Goal: Task Accomplishment & Management: Manage account settings

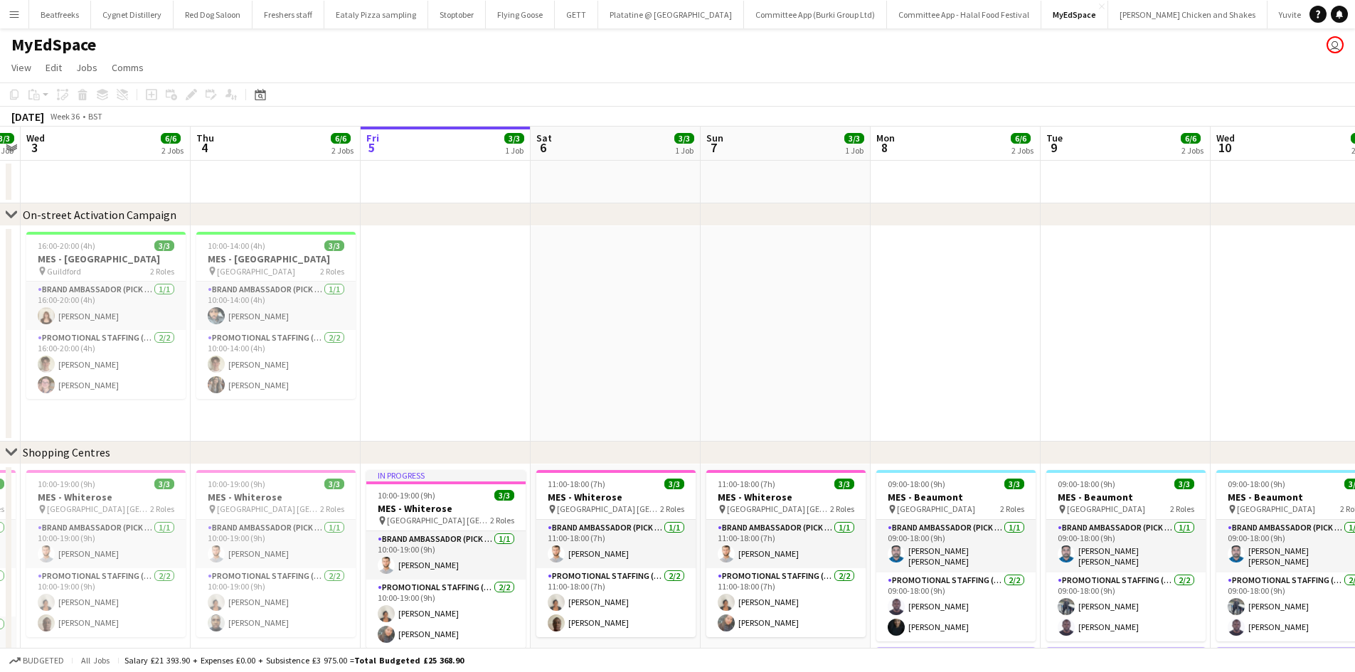
scroll to position [0, 437]
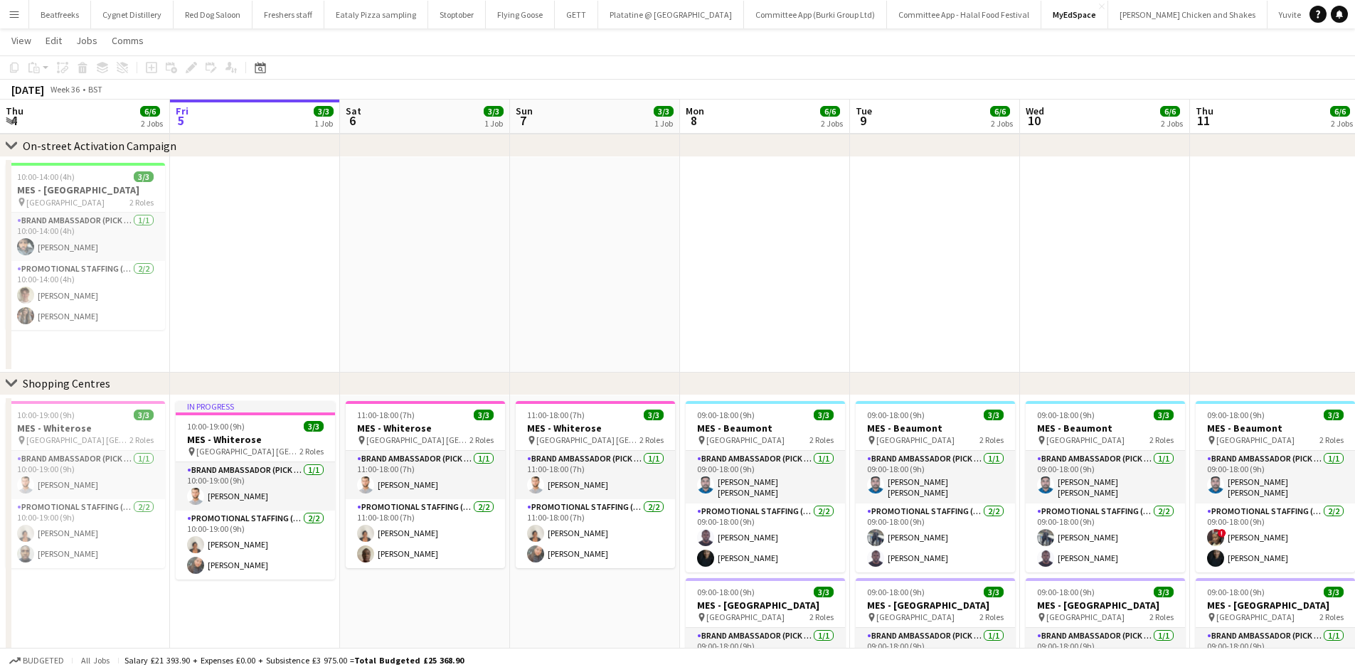
scroll to position [68, 0]
click at [17, 14] on app-icon "Menu" at bounding box center [14, 14] width 11 height 11
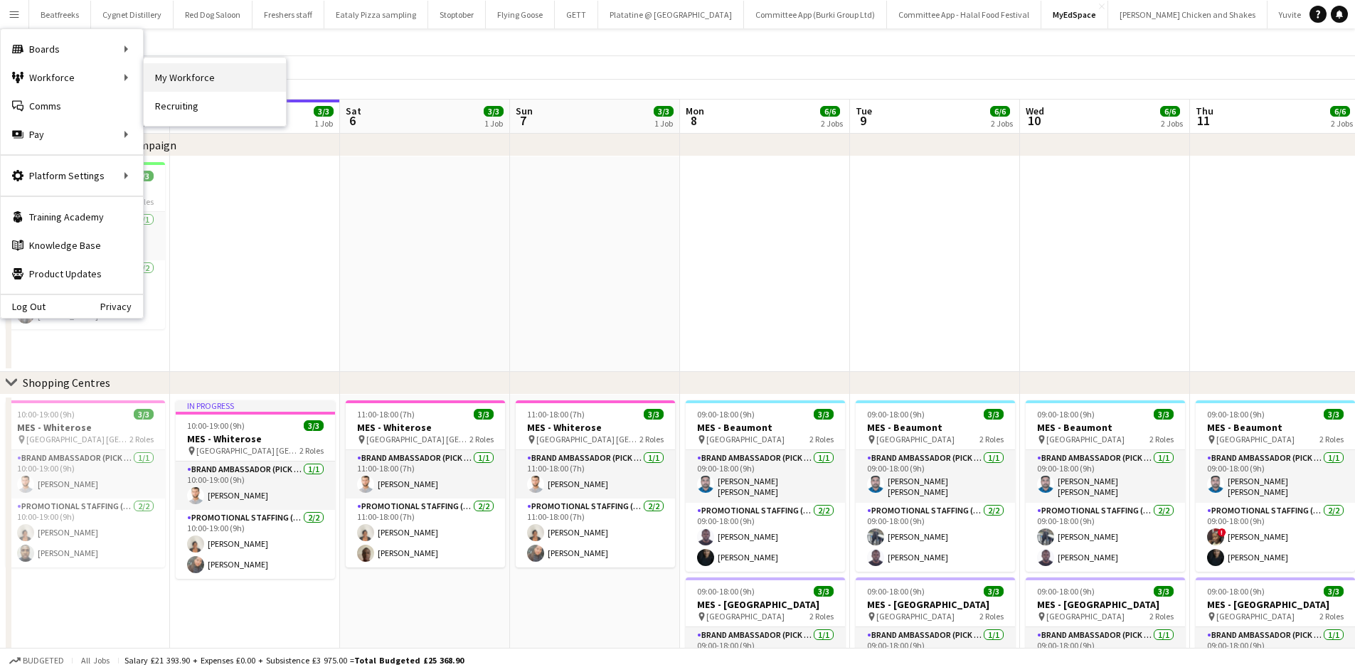
click at [164, 77] on link "My Workforce" at bounding box center [215, 77] width 142 height 28
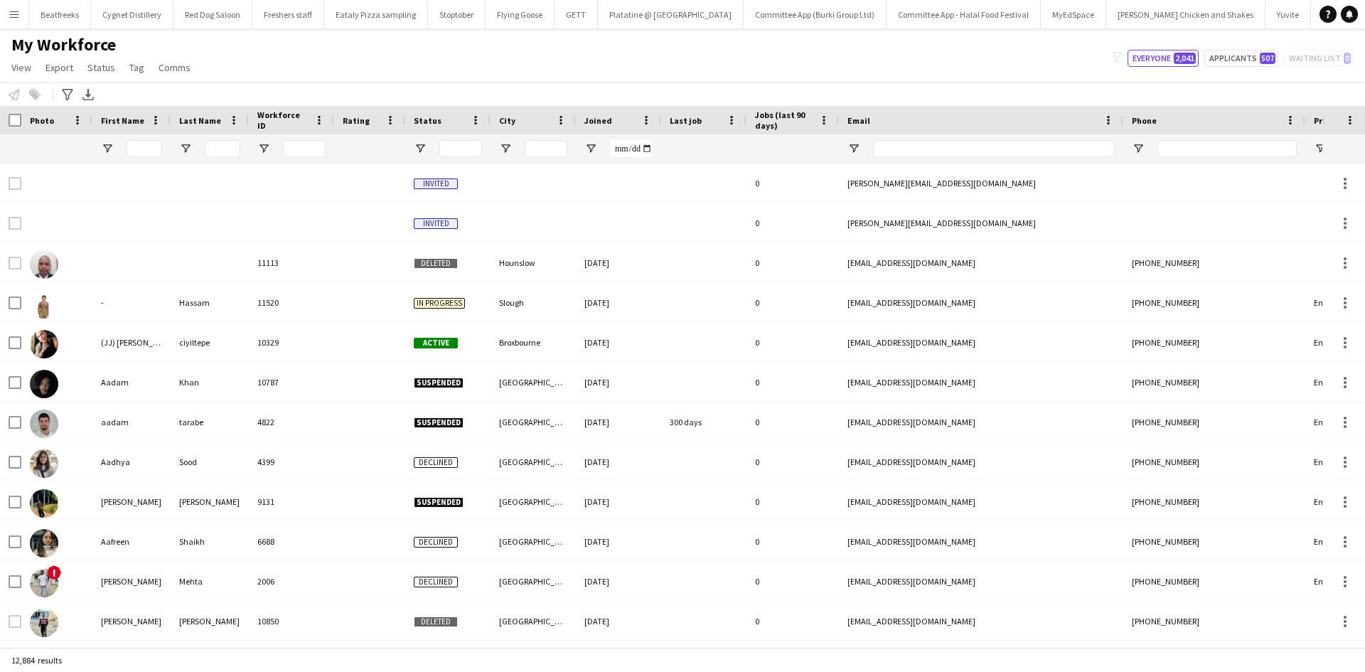
type input "*****"
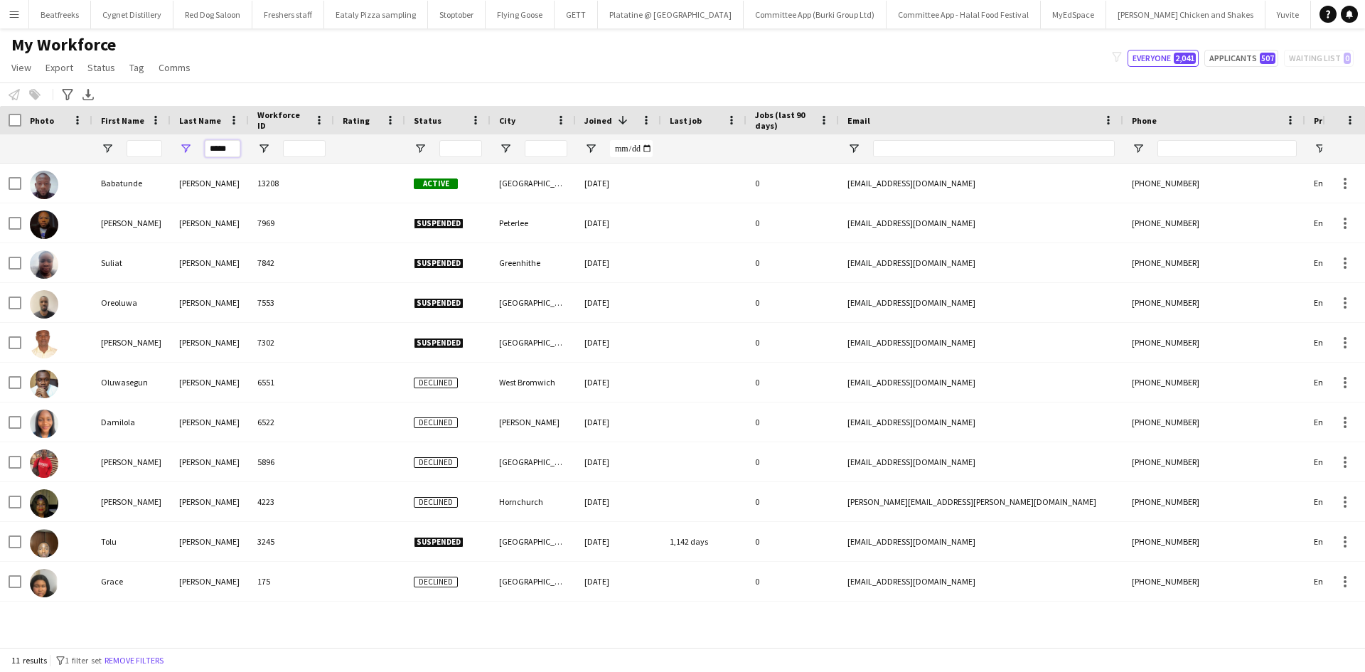
drag, startPoint x: 231, startPoint y: 148, endPoint x: 175, endPoint y: 148, distance: 56.2
click at [175, 148] on div "*****" at bounding box center [210, 148] width 78 height 28
click at [133, 139] on div at bounding box center [145, 148] width 36 height 28
click at [134, 145] on input "First Name Filter Input" at bounding box center [145, 148] width 36 height 17
click at [136, 148] on input "First Name Filter Input" at bounding box center [145, 148] width 36 height 17
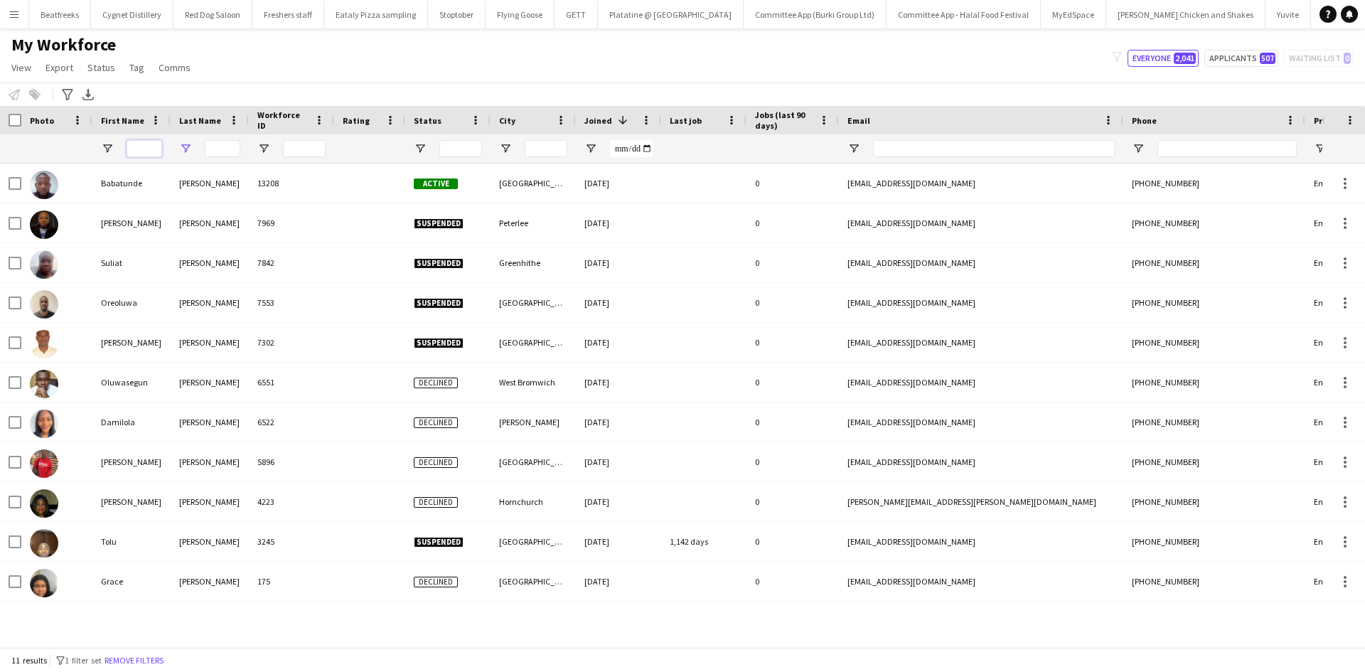
click at [137, 149] on input "First Name Filter Input" at bounding box center [145, 148] width 36 height 17
click at [124, 148] on div at bounding box center [131, 148] width 78 height 28
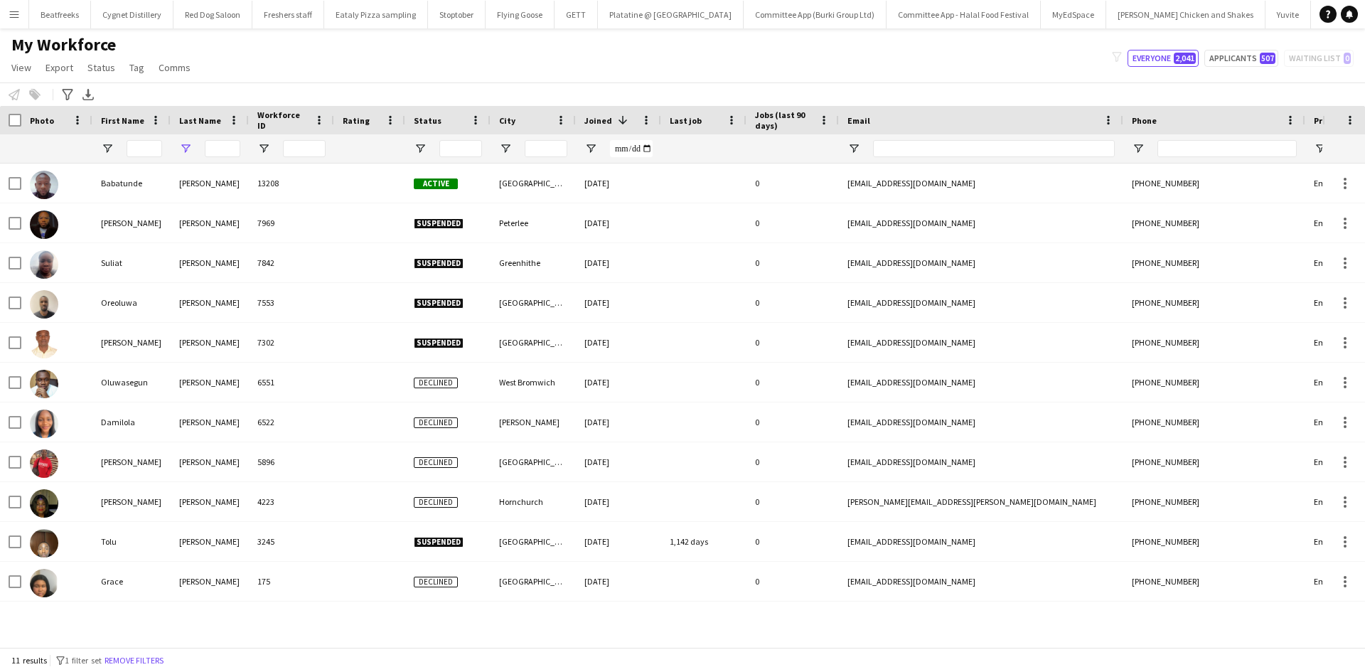
click at [124, 148] on div at bounding box center [131, 148] width 78 height 28
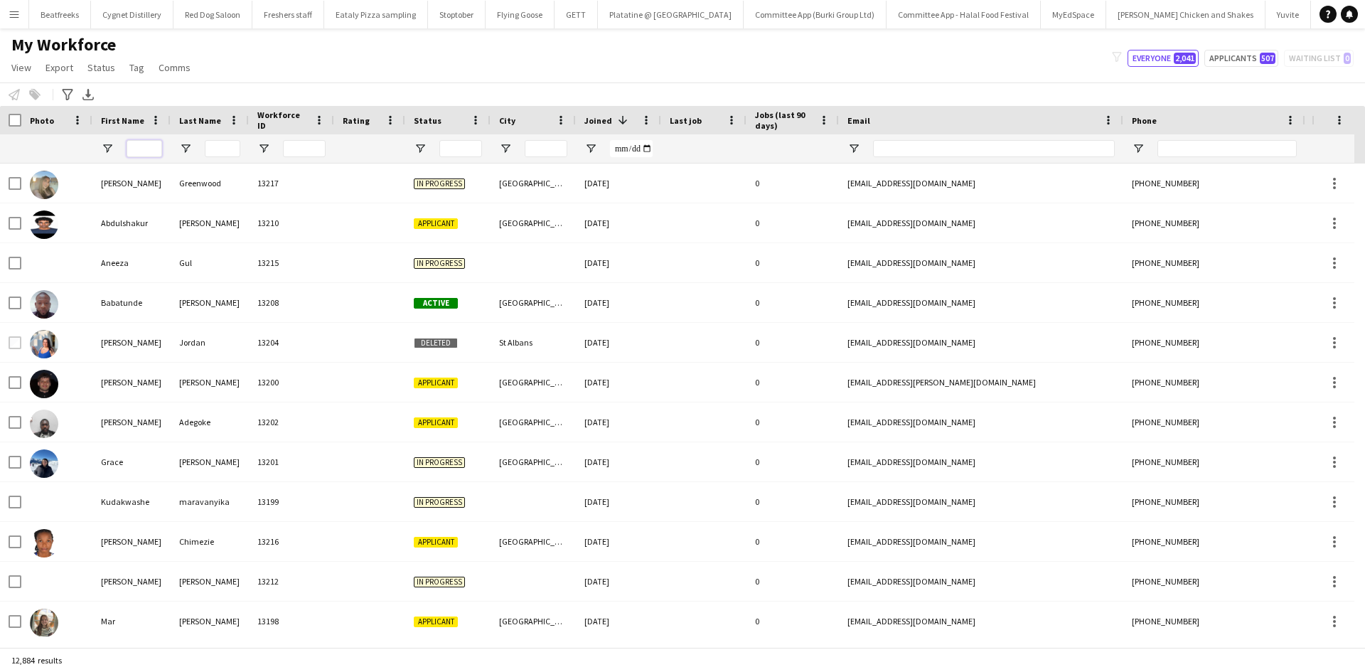
click at [141, 152] on input "First Name Filter Input" at bounding box center [145, 148] width 36 height 17
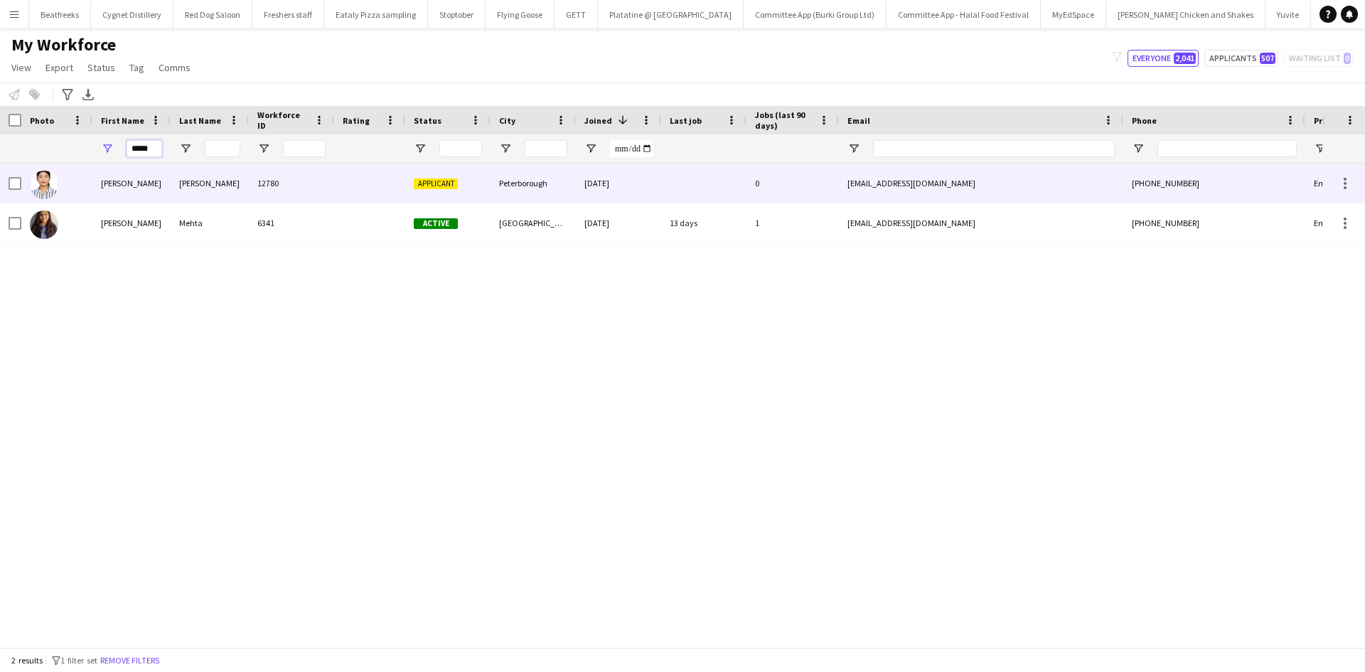
type input "*****"
click at [231, 181] on div "Dabhane" at bounding box center [210, 183] width 78 height 39
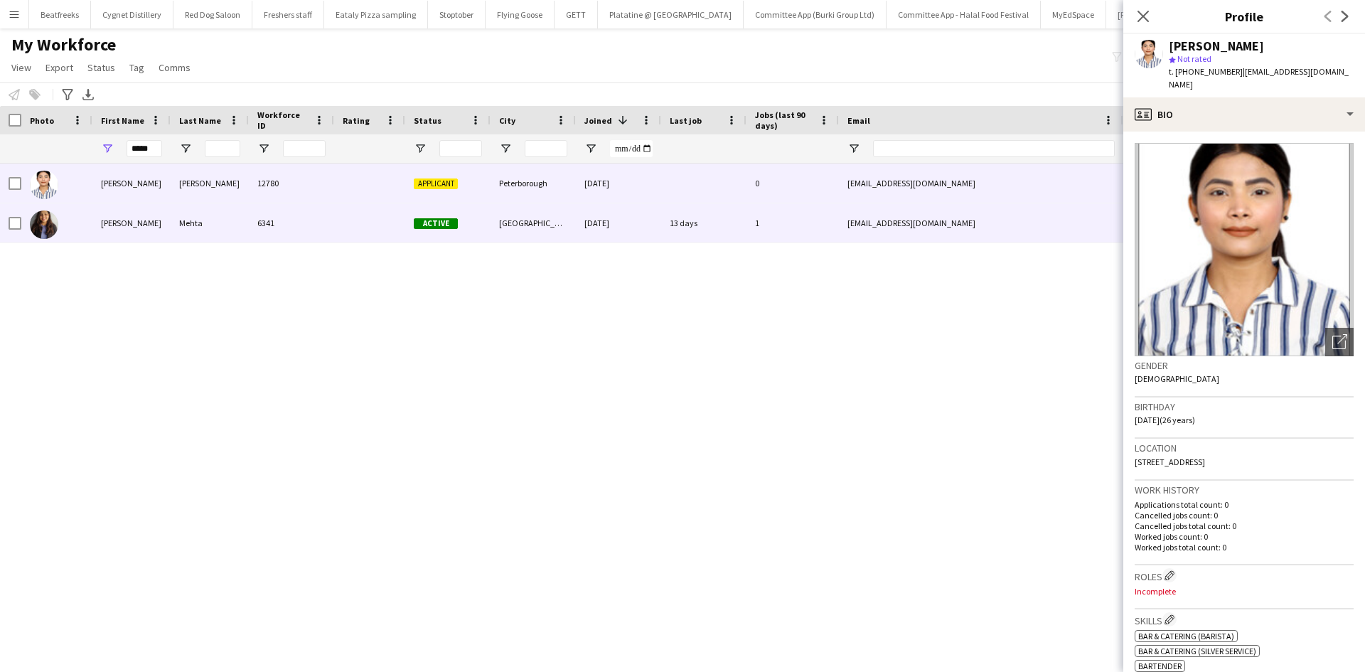
click at [251, 223] on div "6341" at bounding box center [291, 222] width 85 height 39
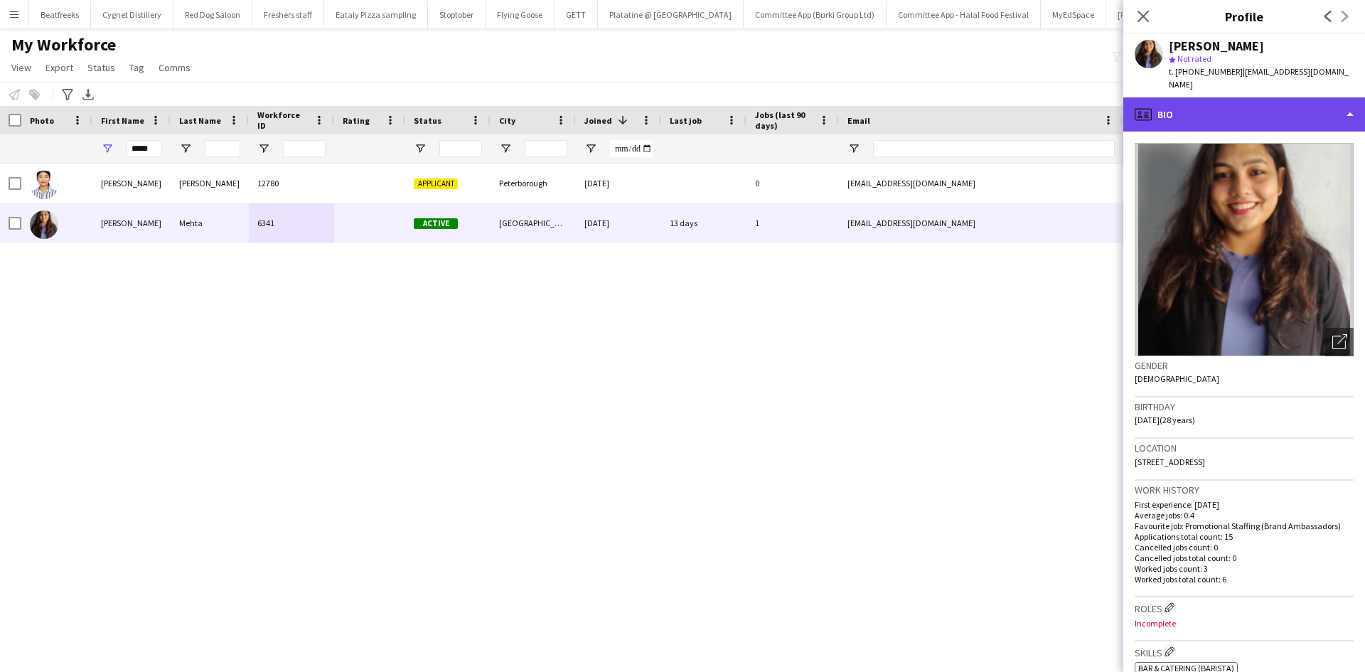
click at [1193, 97] on div "profile Bio" at bounding box center [1245, 114] width 242 height 34
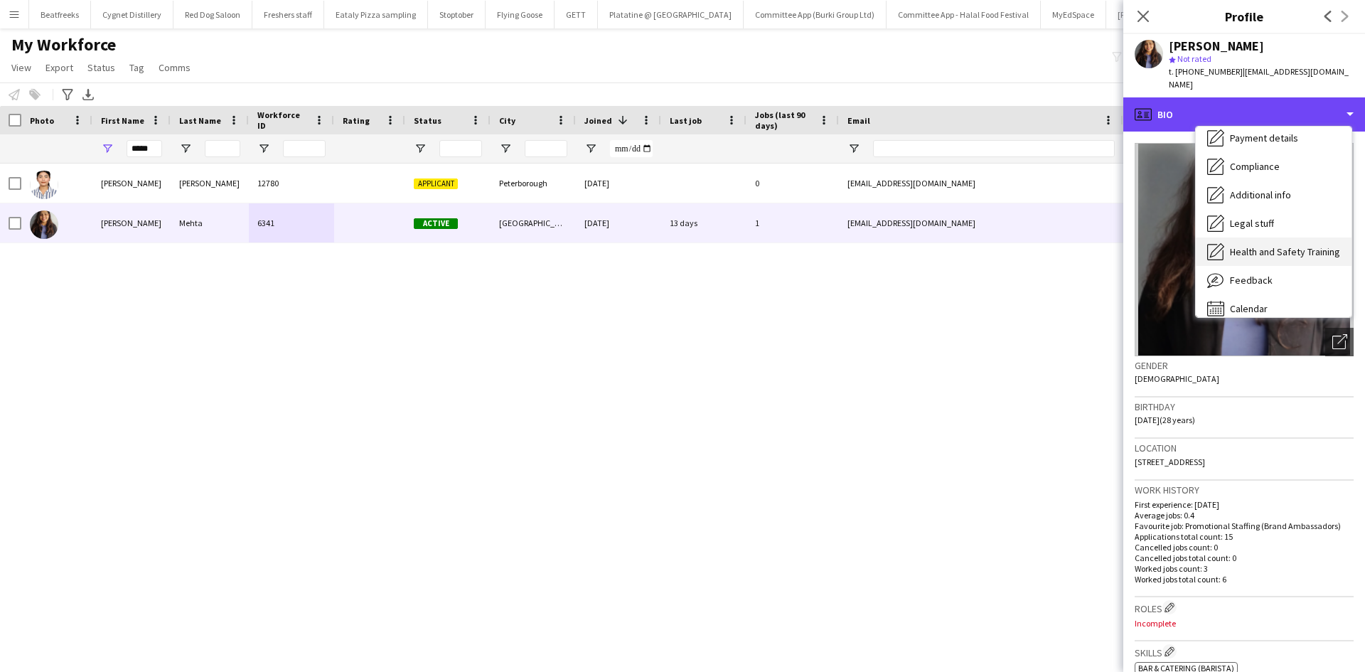
scroll to position [191, 0]
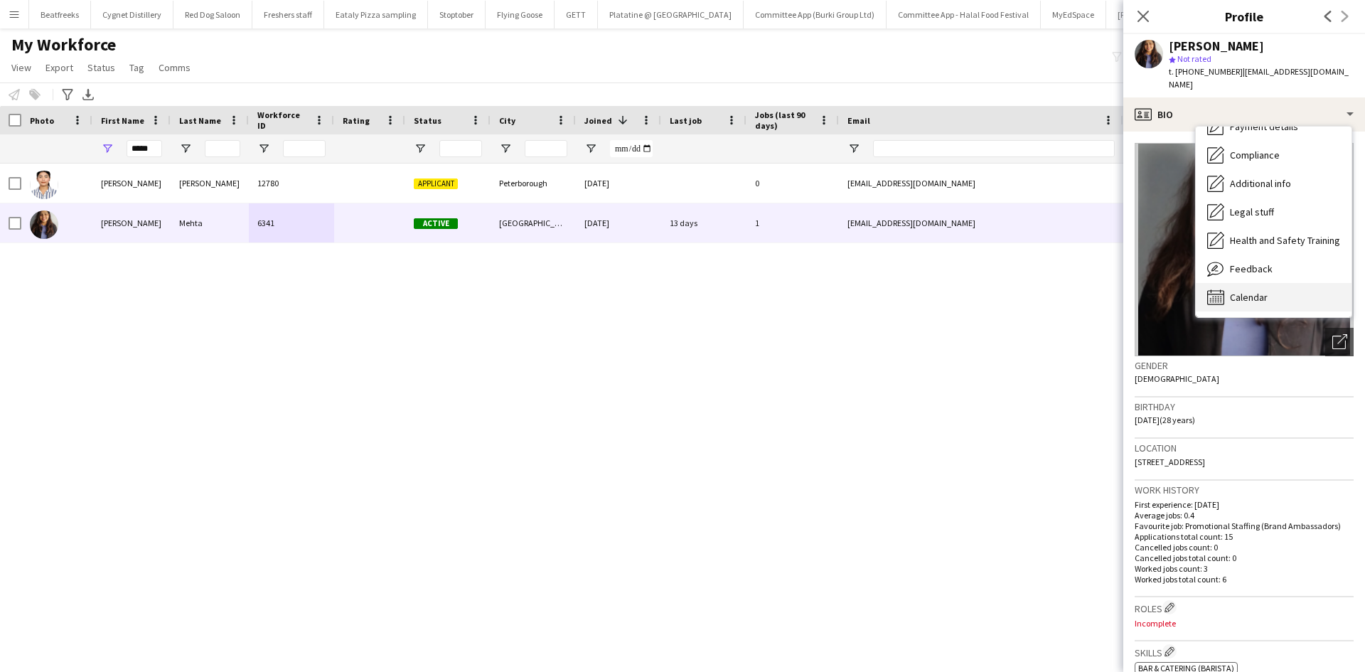
click at [1233, 291] on span "Calendar" at bounding box center [1249, 297] width 38 height 13
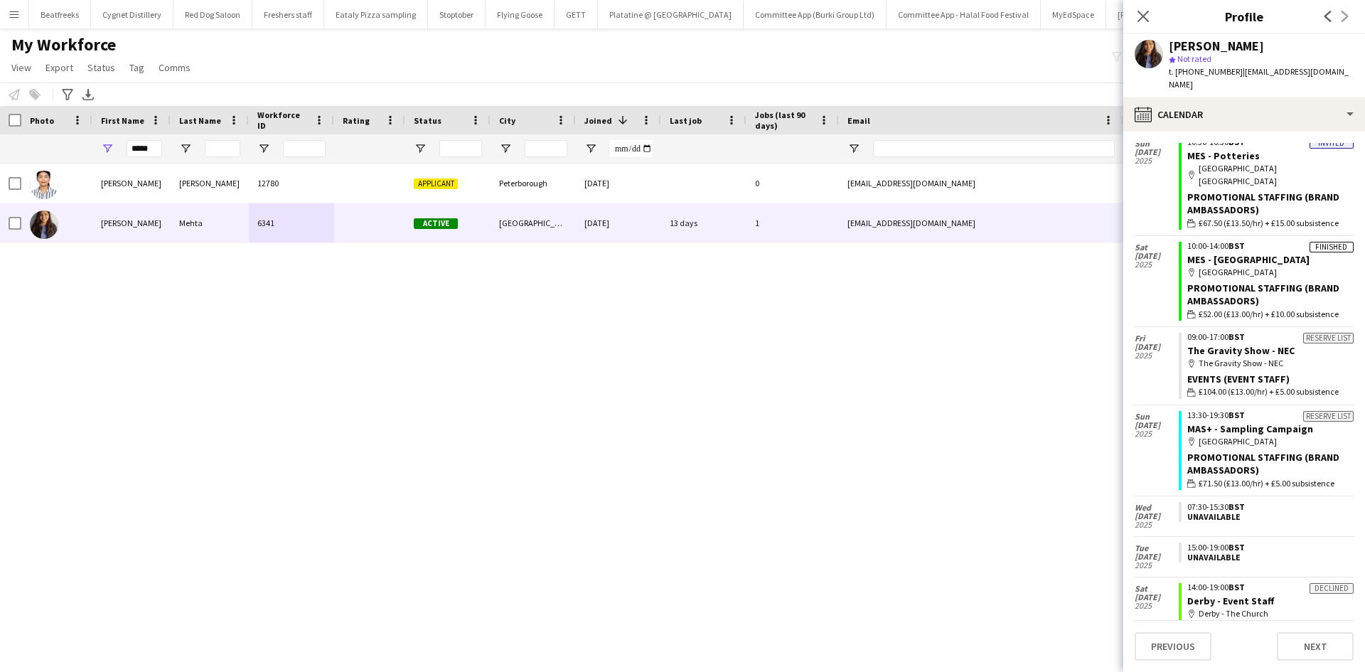
scroll to position [0, 0]
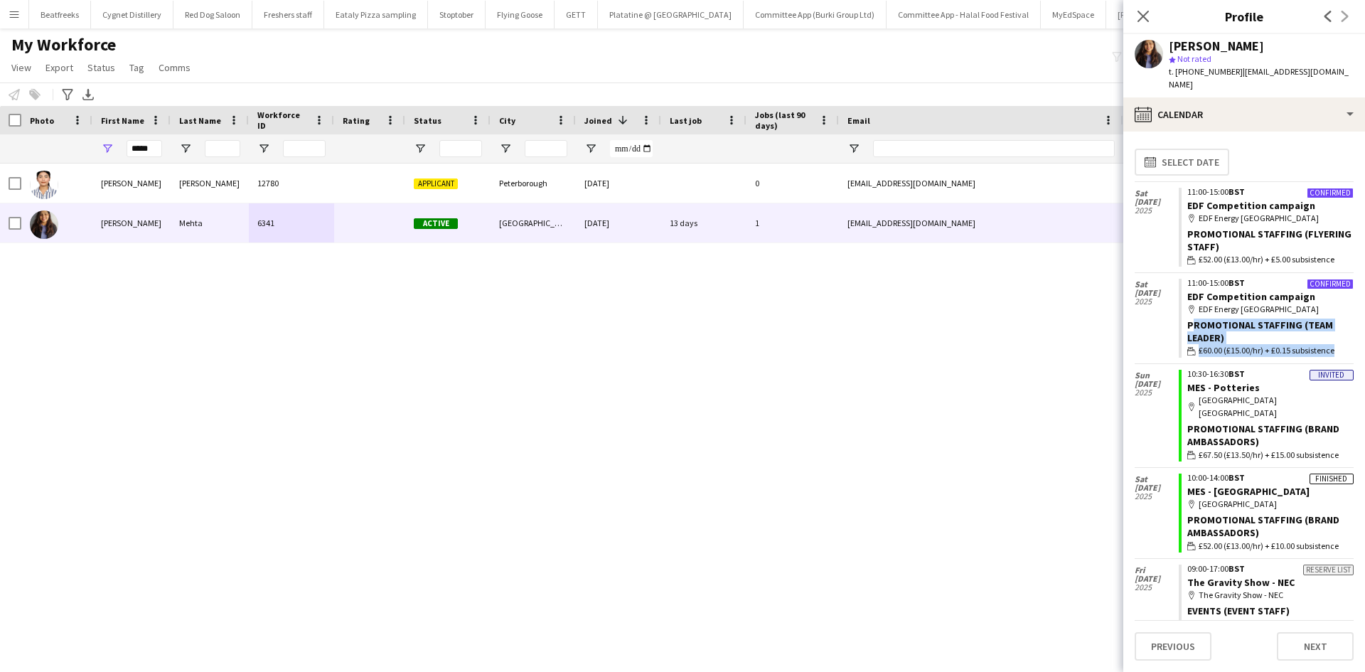
drag, startPoint x: 1328, startPoint y: 341, endPoint x: 1183, endPoint y: 308, distance: 149.4
click at [1183, 308] on app-crew-calendar-job-card "Confirmed 11:00-15:00 BST EDF Competition campaign map-marker EDF Energy Nottin…" at bounding box center [1266, 318] width 175 height 79
click at [1264, 329] on div "Promotional Staffing (Team Leader)" at bounding box center [1271, 332] width 166 height 26
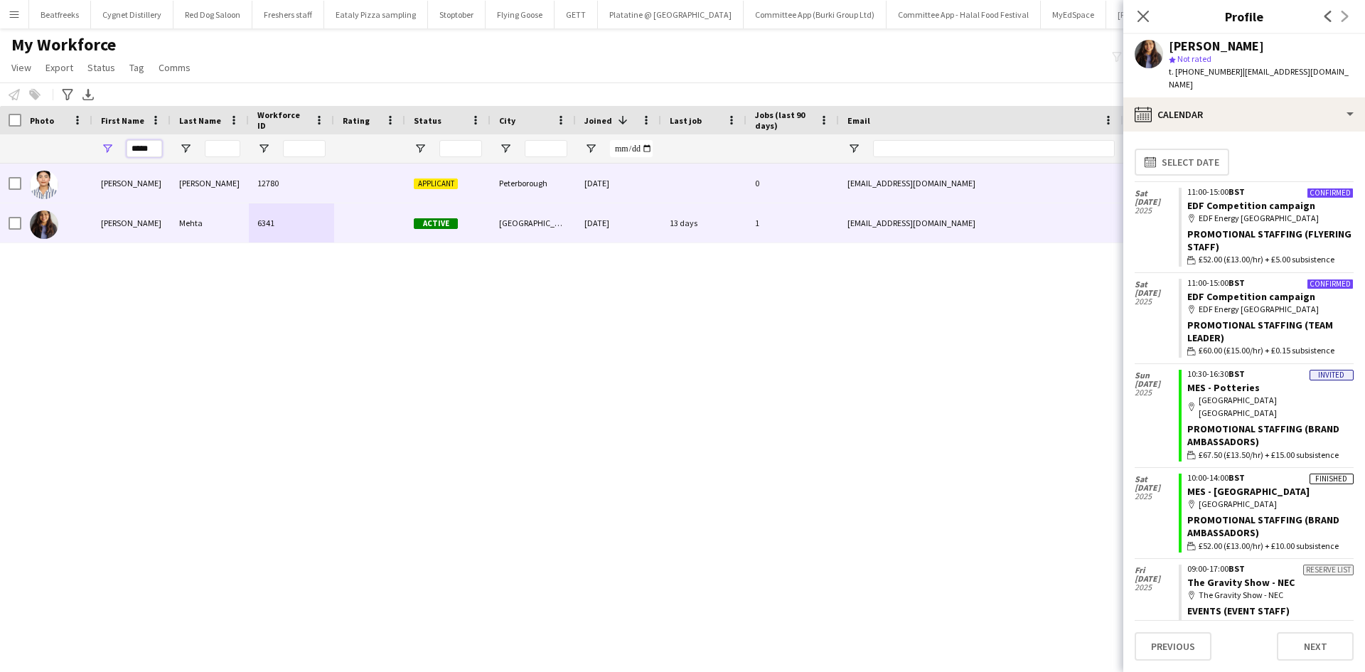
drag, startPoint x: 159, startPoint y: 150, endPoint x: 31, endPoint y: 174, distance: 130.8
click at [31, 174] on div "Workforce Details Photo First Name" at bounding box center [682, 376] width 1365 height 541
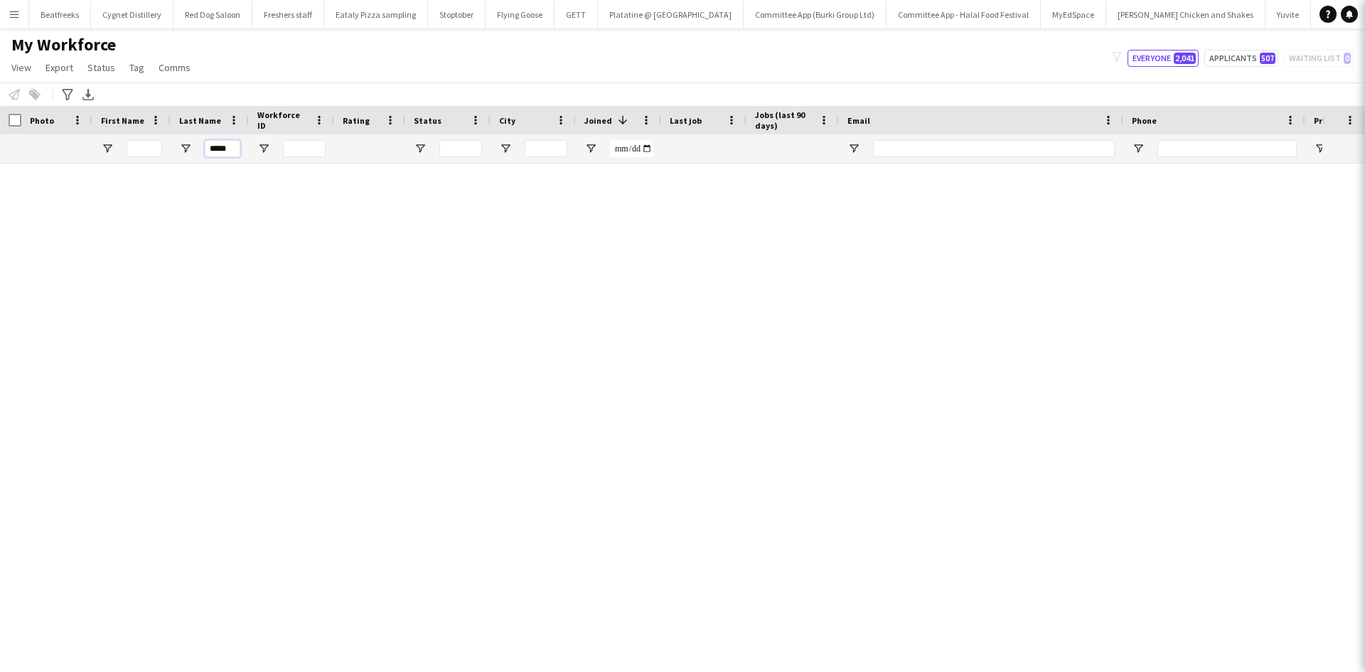
type input "*****"
click at [1365, 18] on icon at bounding box center [1385, 16] width 14 height 14
click at [1365, 12] on icon at bounding box center [1385, 16] width 14 height 14
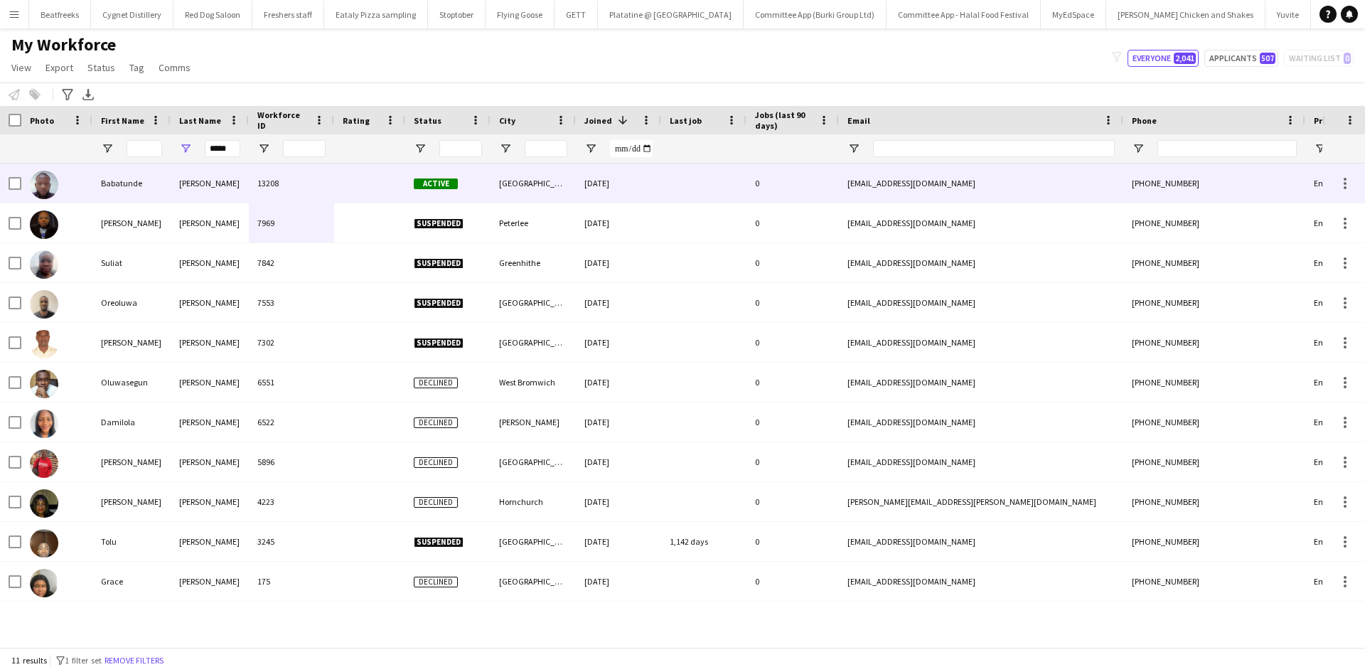
click at [299, 185] on div "13208" at bounding box center [291, 183] width 85 height 39
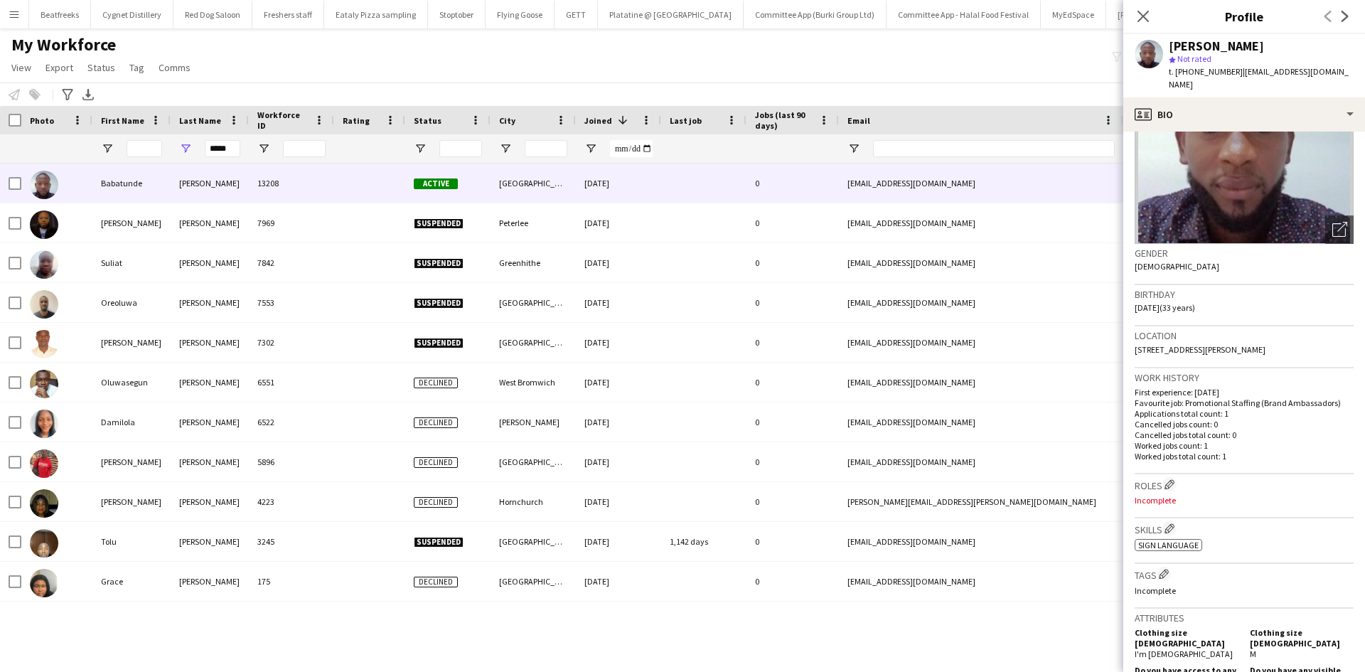
scroll to position [113, 0]
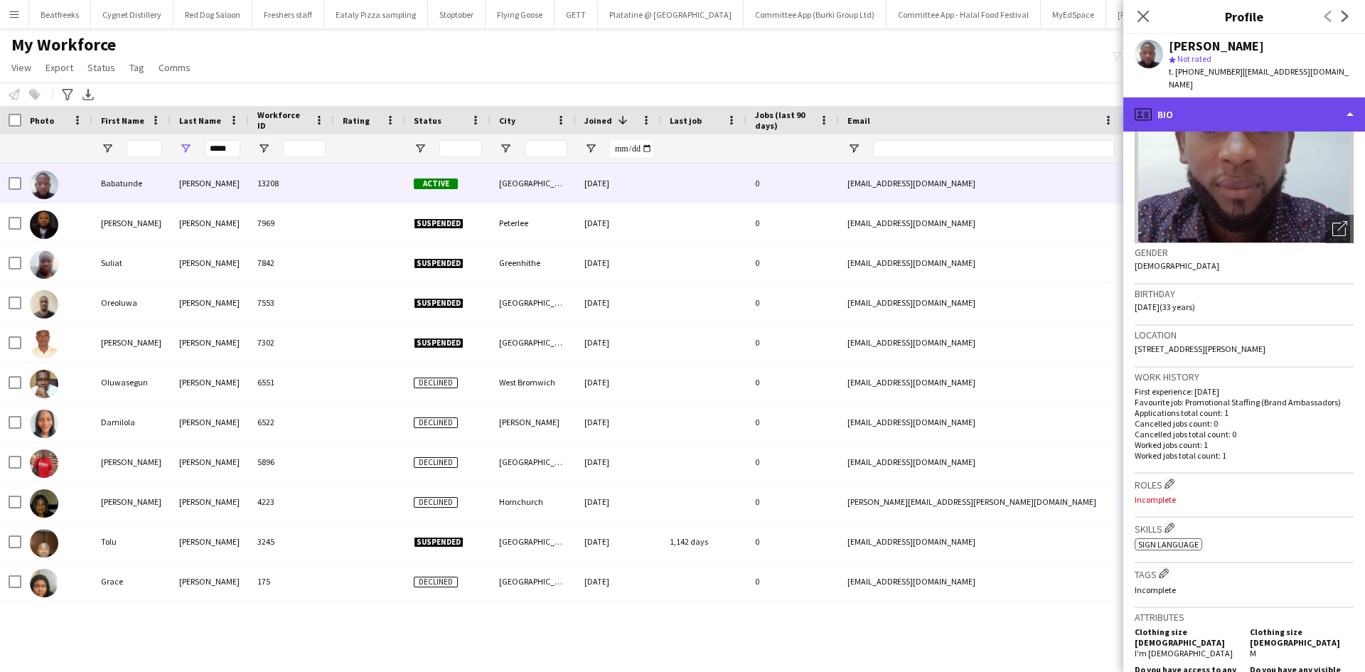
click at [1182, 97] on div "profile Bio" at bounding box center [1245, 114] width 242 height 34
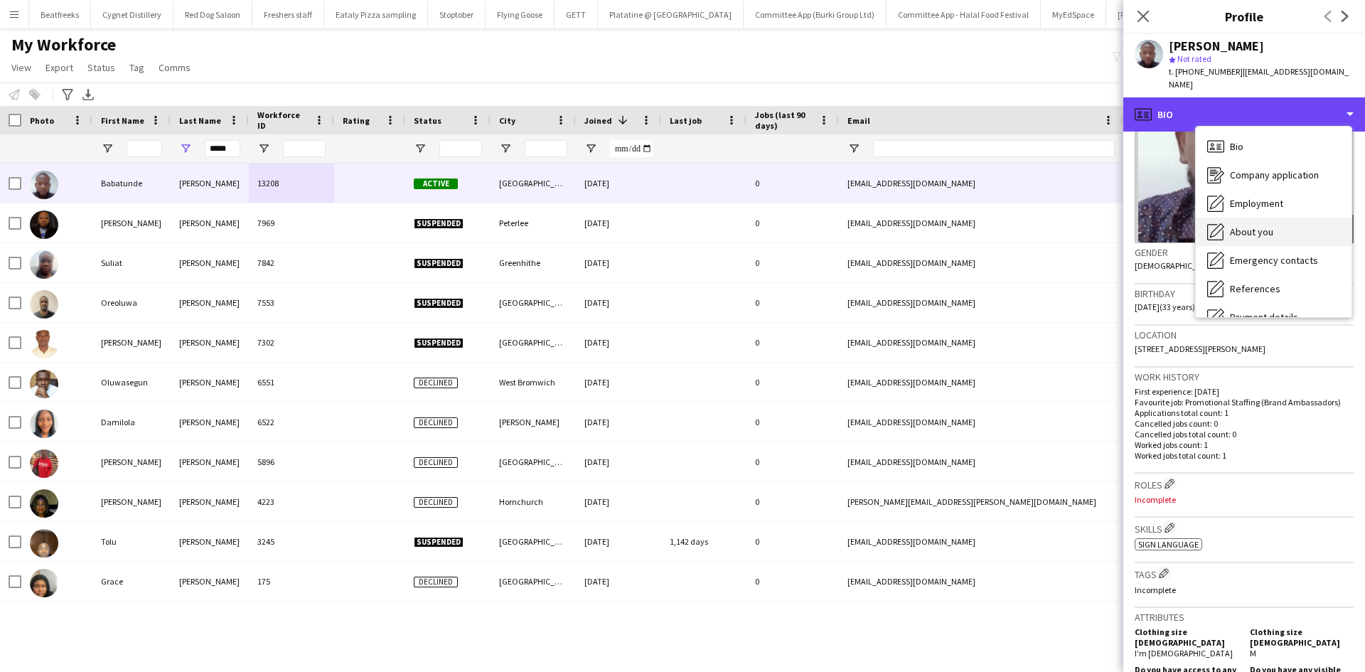
scroll to position [191, 0]
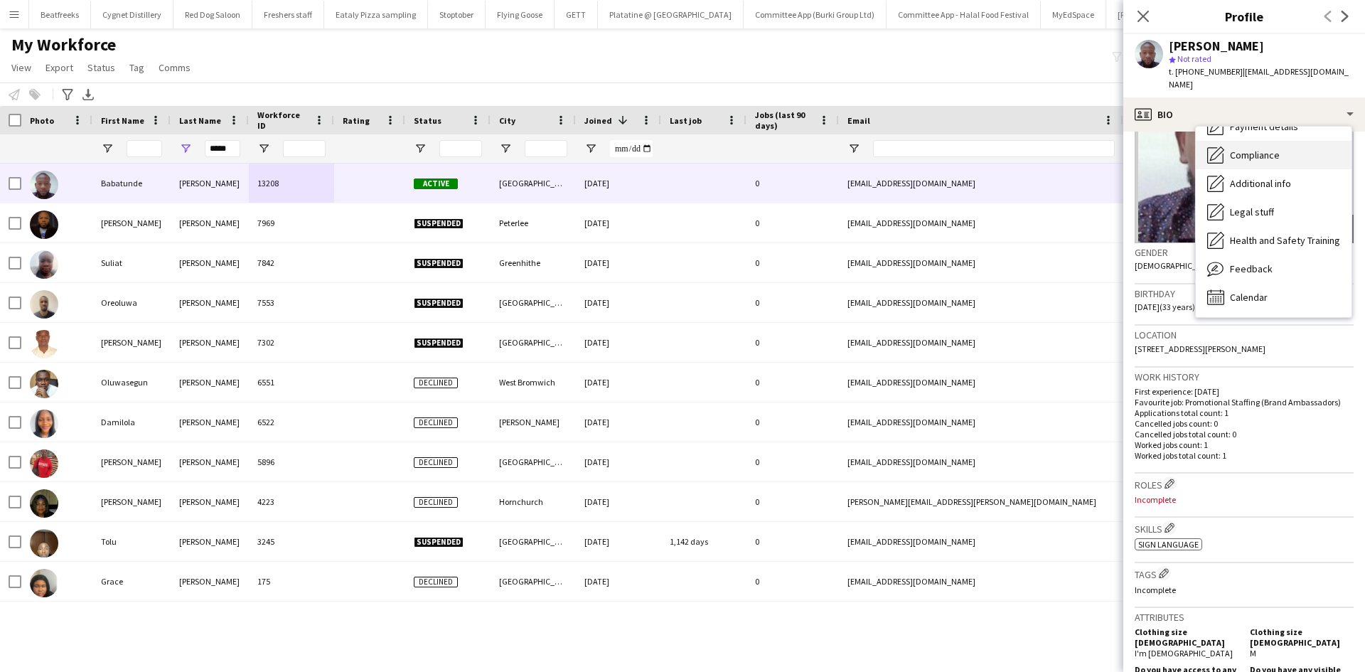
click at [1250, 149] on span "Compliance" at bounding box center [1255, 155] width 50 height 13
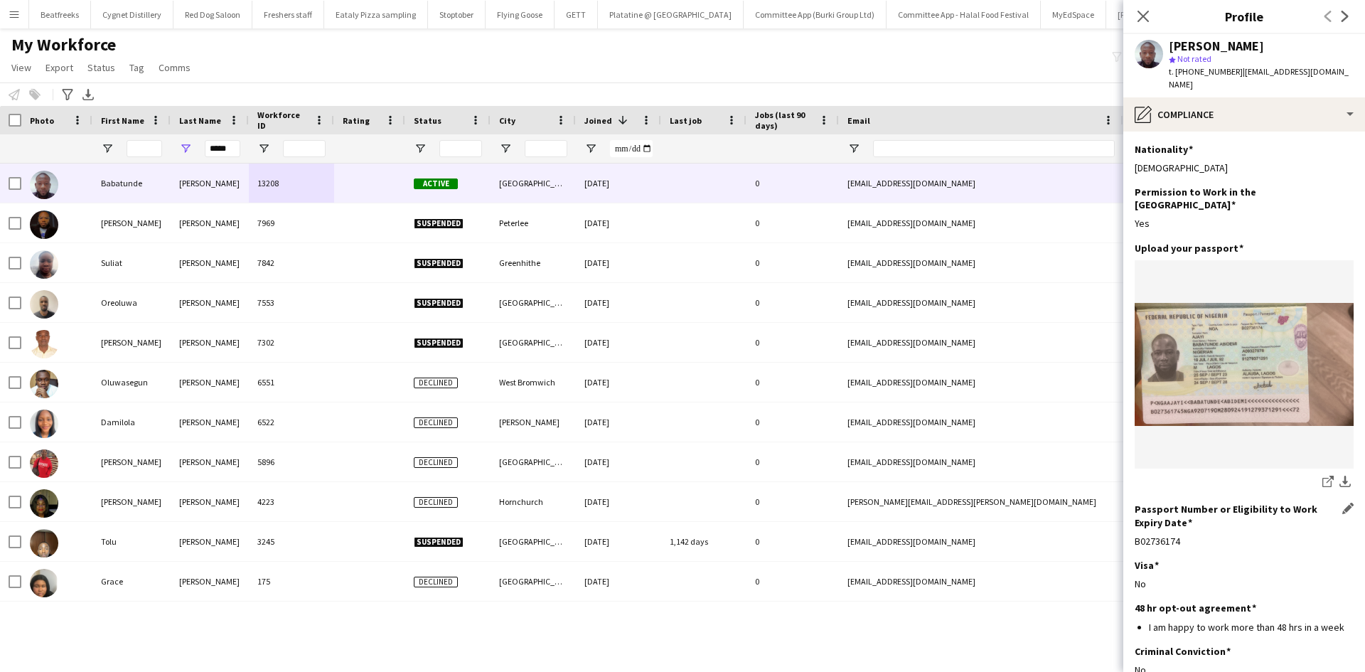
scroll to position [113, 0]
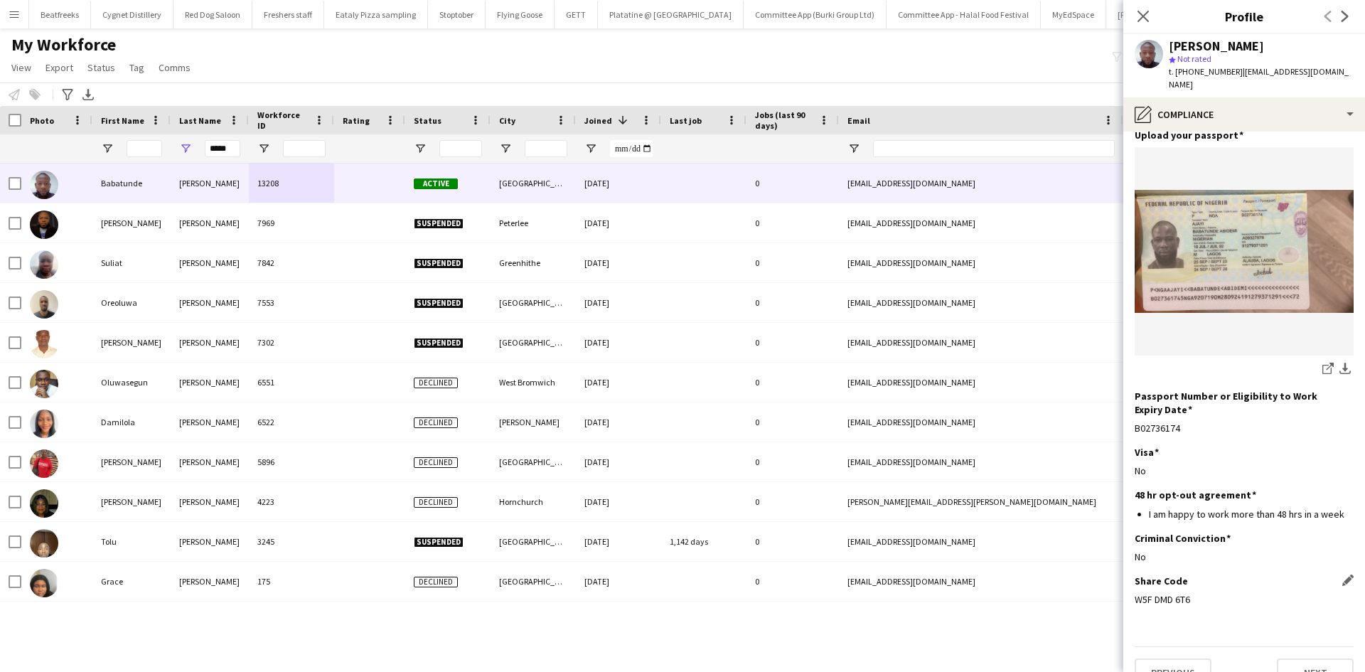
drag, startPoint x: 1191, startPoint y: 577, endPoint x: 1136, endPoint y: 582, distance: 55.8
click at [1136, 582] on div "Share Code Edit this field W5F DMD 6T6" at bounding box center [1244, 596] width 219 height 43
copy div "W5F DMD 6T6"
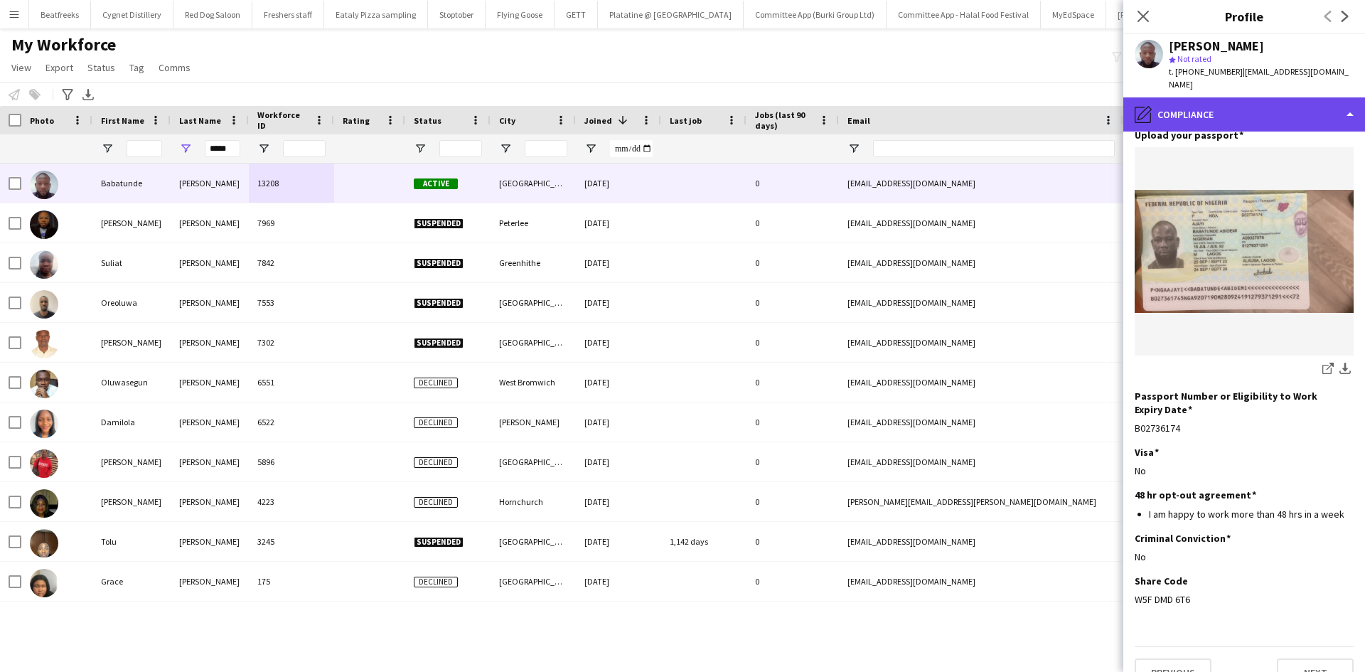
click at [1234, 110] on div "pencil4 Compliance" at bounding box center [1245, 114] width 242 height 34
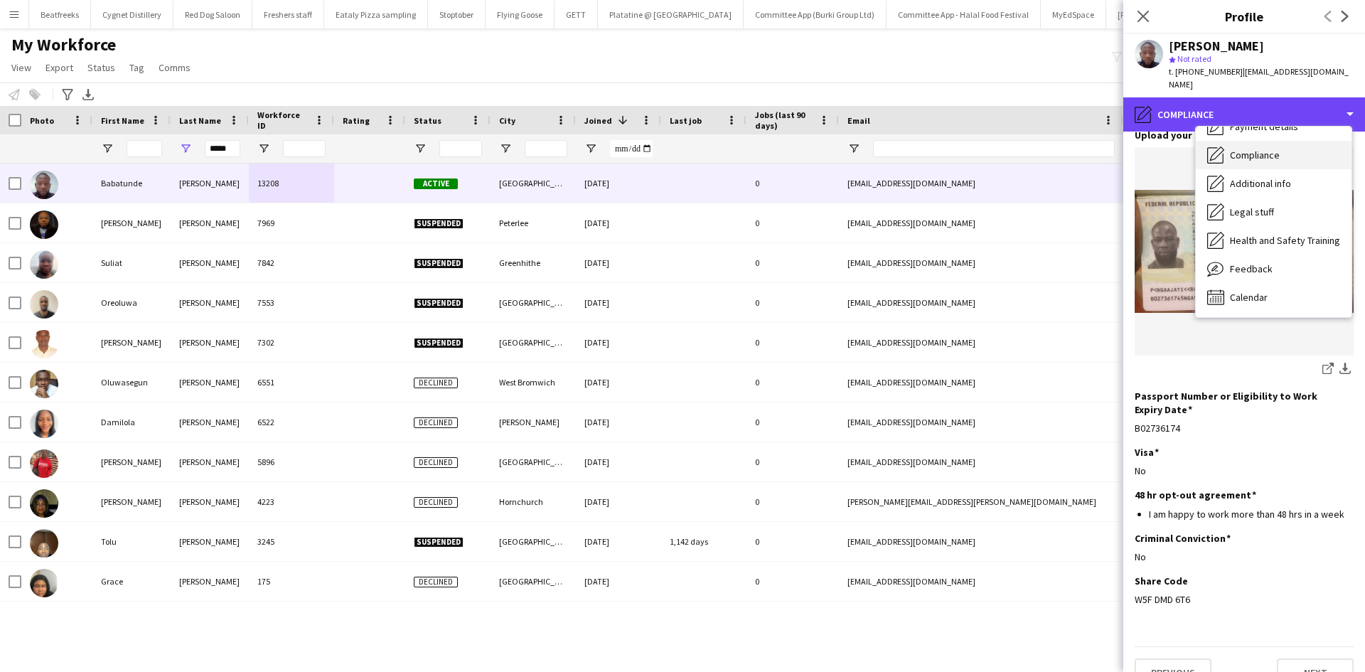
scroll to position [0, 0]
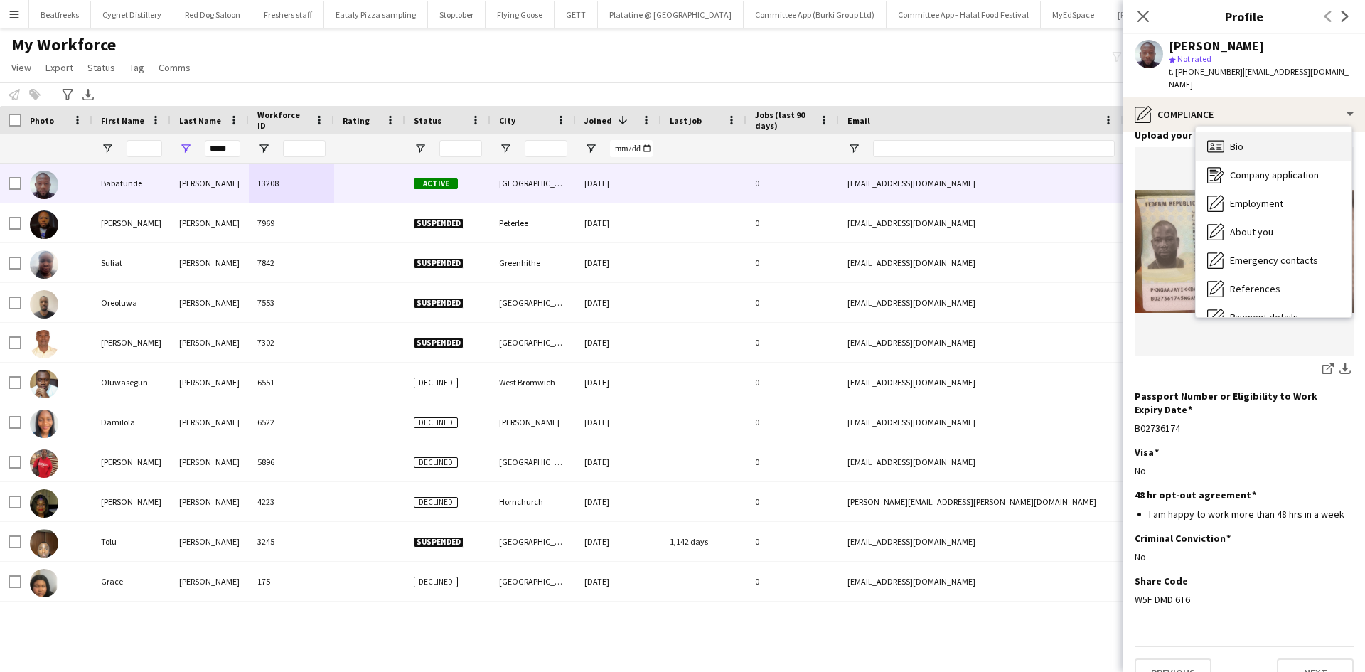
click at [1242, 140] on span "Bio" at bounding box center [1237, 146] width 14 height 13
